Goal: Transaction & Acquisition: Download file/media

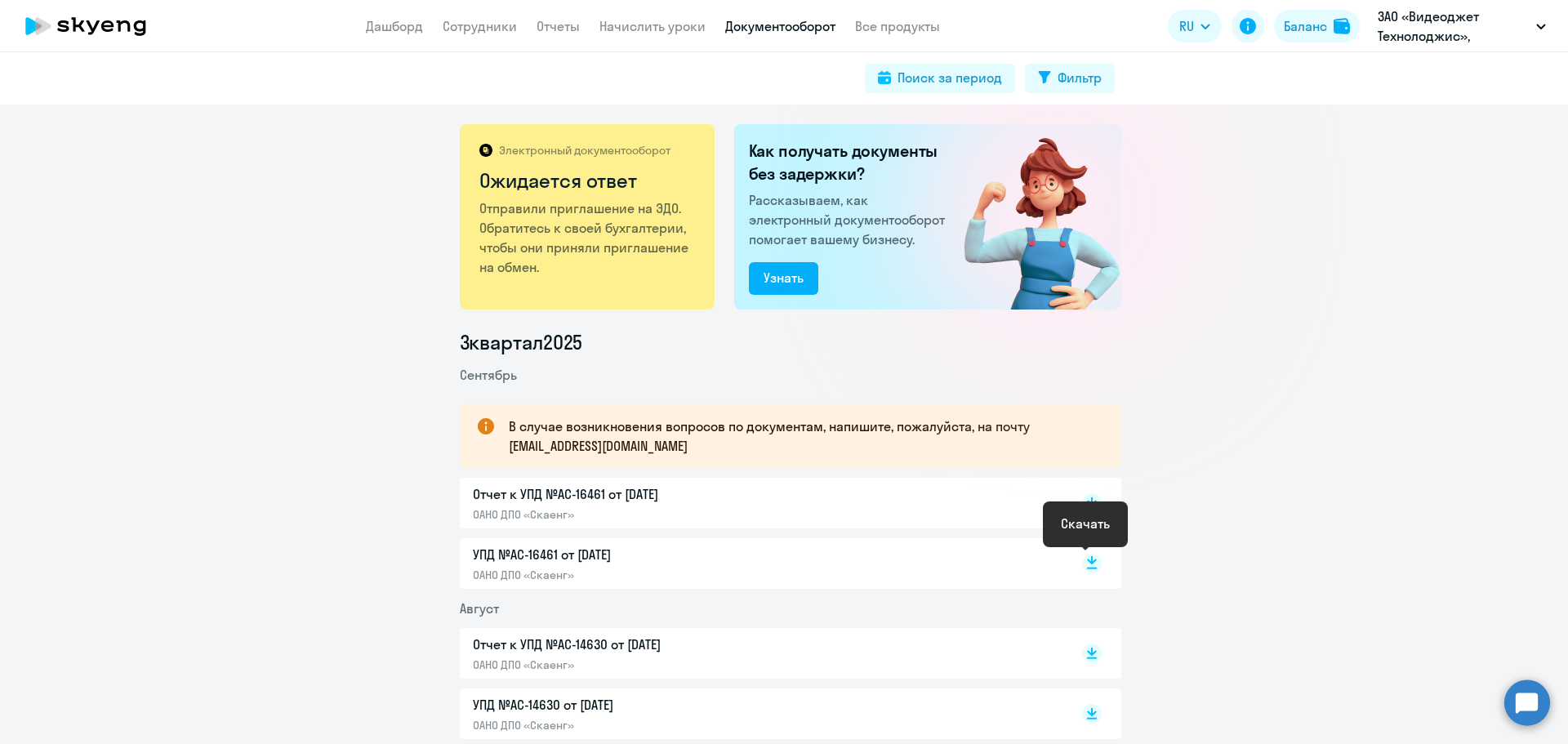
click at [1087, 557] on icon at bounding box center [1092, 560] width 10 height 8
click at [1082, 501] on rect at bounding box center [1092, 503] width 19 height 19
